Goal: Communication & Community: Answer question/provide support

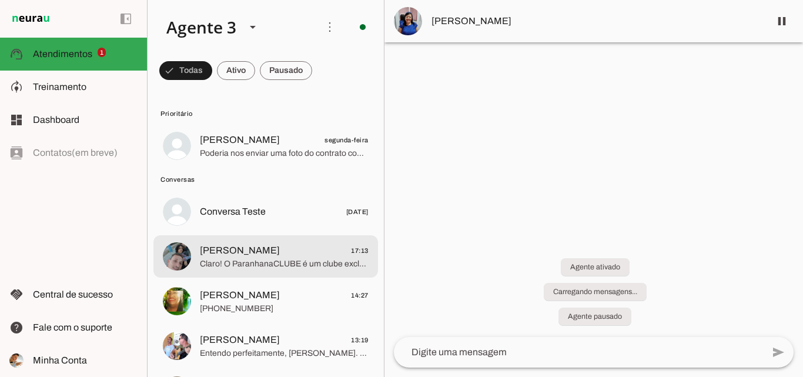
click at [306, 256] on span "[PERSON_NAME] 17:13" at bounding box center [284, 250] width 169 height 15
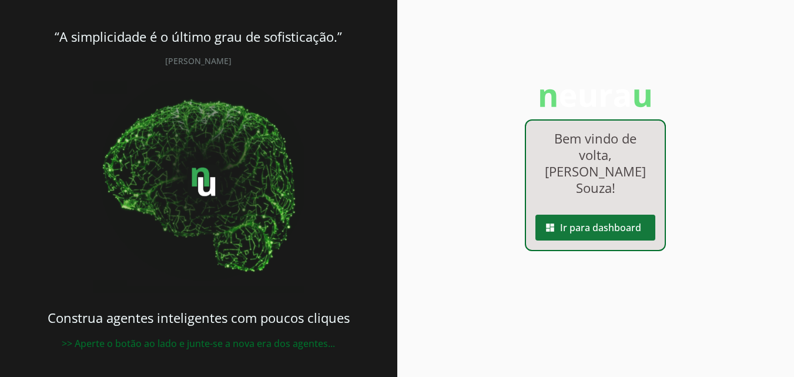
click at [564, 213] on span at bounding box center [596, 227] width 120 height 28
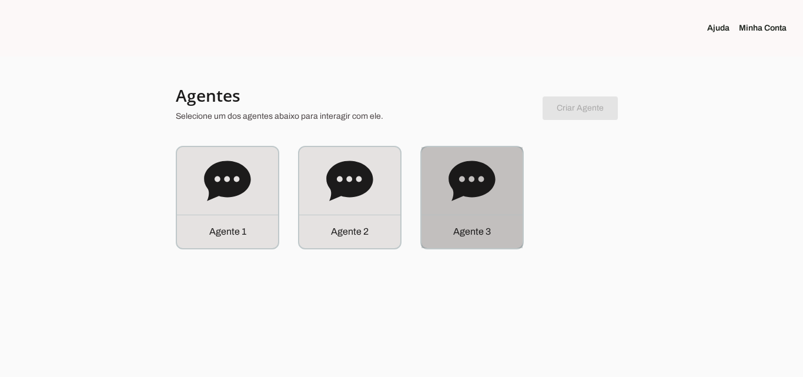
click at [470, 202] on icon at bounding box center [472, 181] width 47 height 47
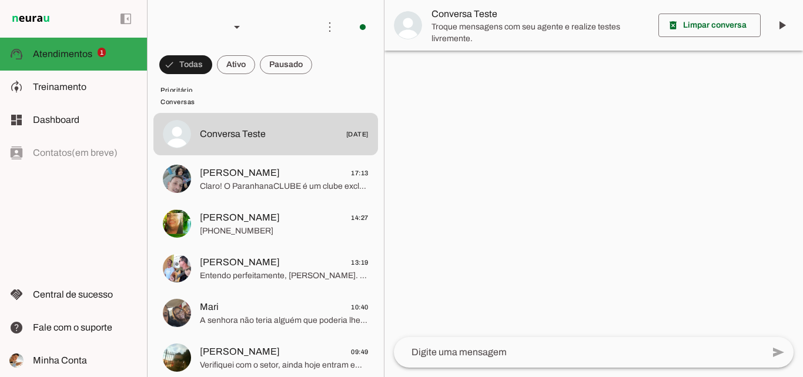
scroll to position [59, 0]
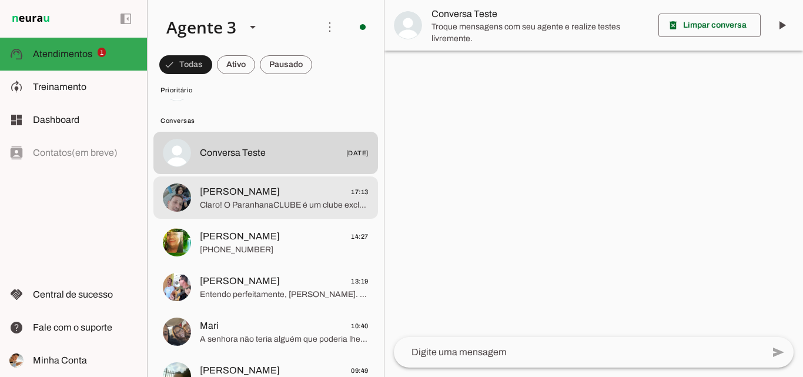
click at [246, 203] on span "Claro! O ParanhanaCLUBE é um clube exclusivo para clientes da ParanhanaNET que …" at bounding box center [284, 205] width 169 height 12
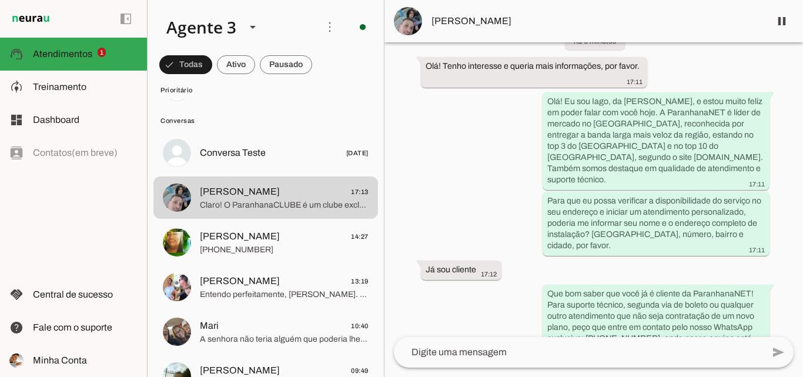
scroll to position [2, 0]
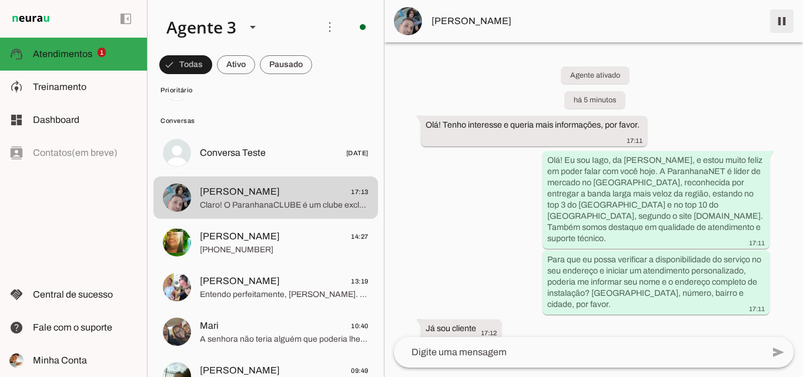
click at [781, 20] on span at bounding box center [782, 21] width 28 height 28
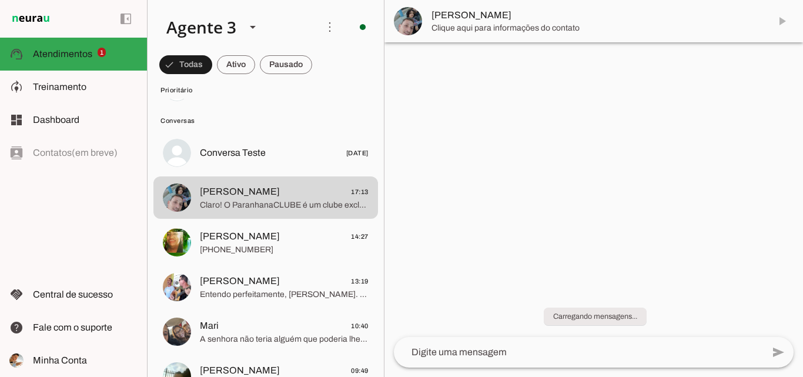
scroll to position [0, 0]
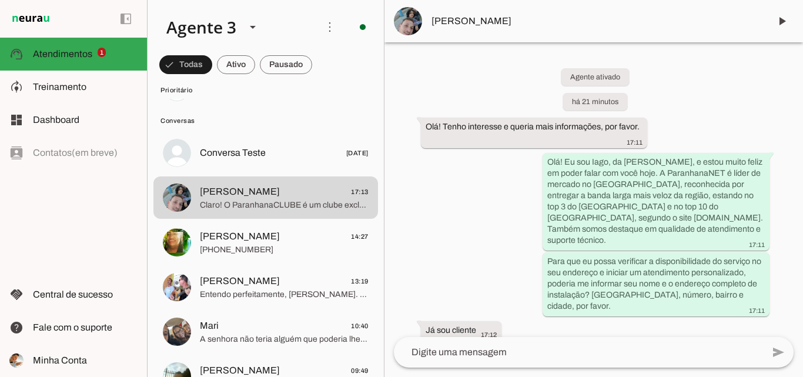
click at [507, 21] on span "[PERSON_NAME]" at bounding box center [595, 21] width 329 height 14
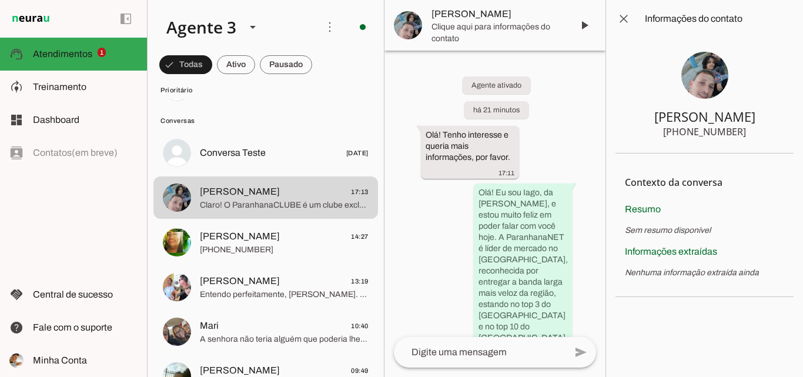
drag, startPoint x: 687, startPoint y: 132, endPoint x: 761, endPoint y: 135, distance: 74.1
click at [761, 135] on section "Daniel Xavier +55 5181779009" at bounding box center [704, 96] width 178 height 116
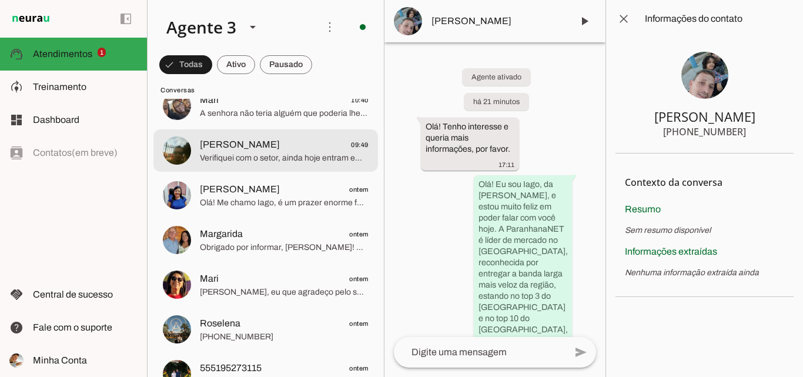
scroll to position [294, 0]
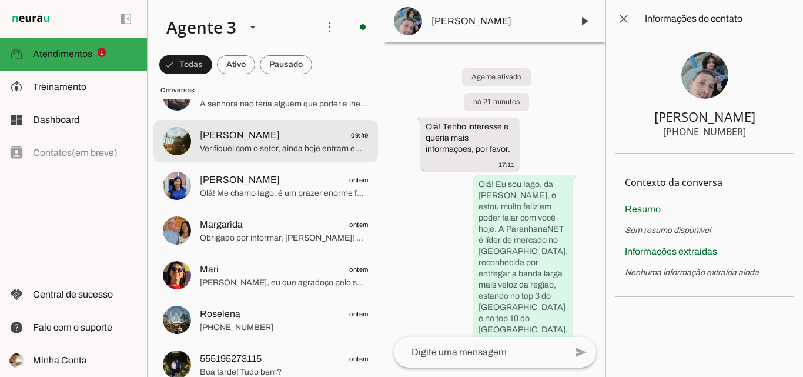
click at [295, 134] on span "marcelo 09:49" at bounding box center [284, 135] width 169 height 15
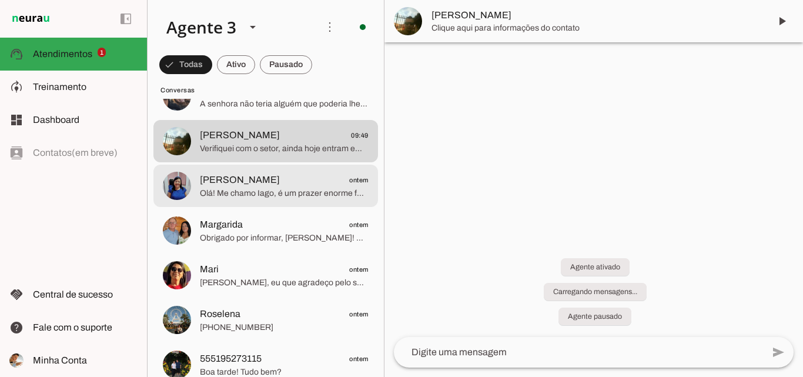
click at [296, 176] on span "Marina Fagundes ontem" at bounding box center [284, 180] width 169 height 15
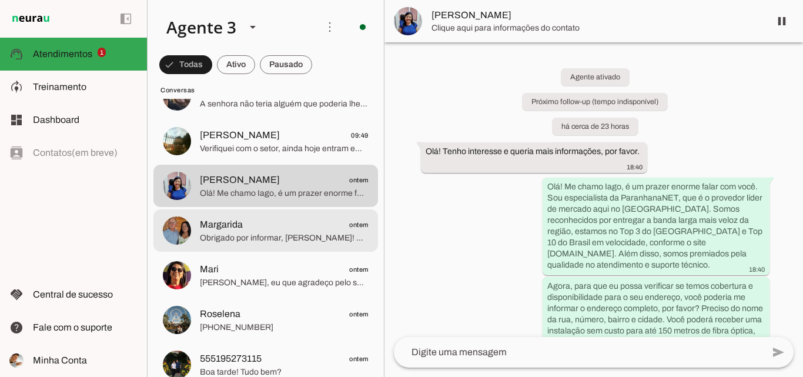
click at [337, 232] on span "Obrigado por informar, [PERSON_NAME]! Com 4 cômodos e casa de um piso, é ideal …" at bounding box center [284, 238] width 169 height 12
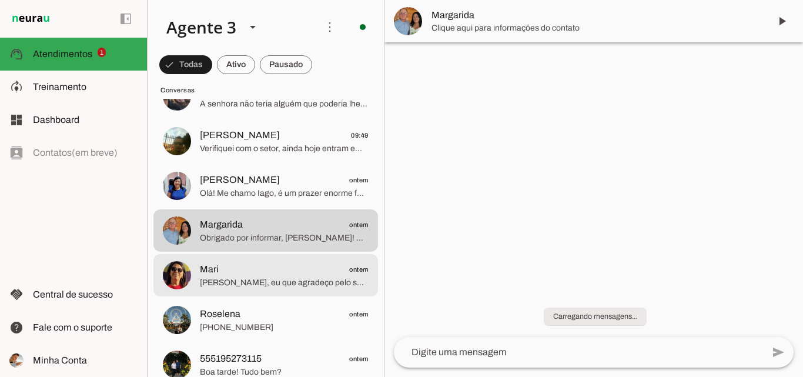
click at [334, 272] on span "Mari ontem" at bounding box center [284, 269] width 169 height 15
